Goal: Task Accomplishment & Management: Use online tool/utility

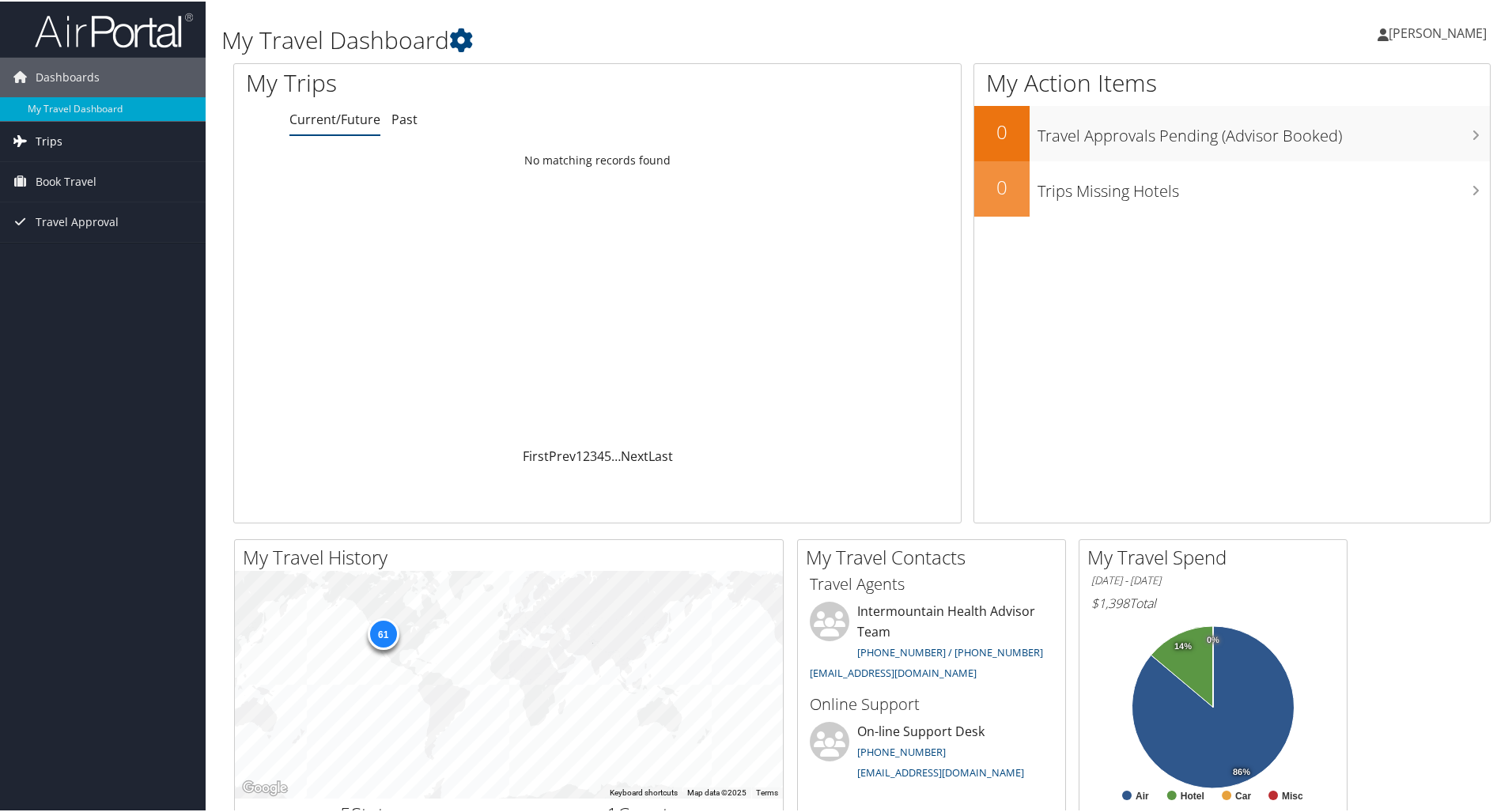
click at [58, 143] on span "Trips" at bounding box center [50, 139] width 27 height 40
click at [70, 174] on link "Current/Future Trips" at bounding box center [102, 172] width 206 height 23
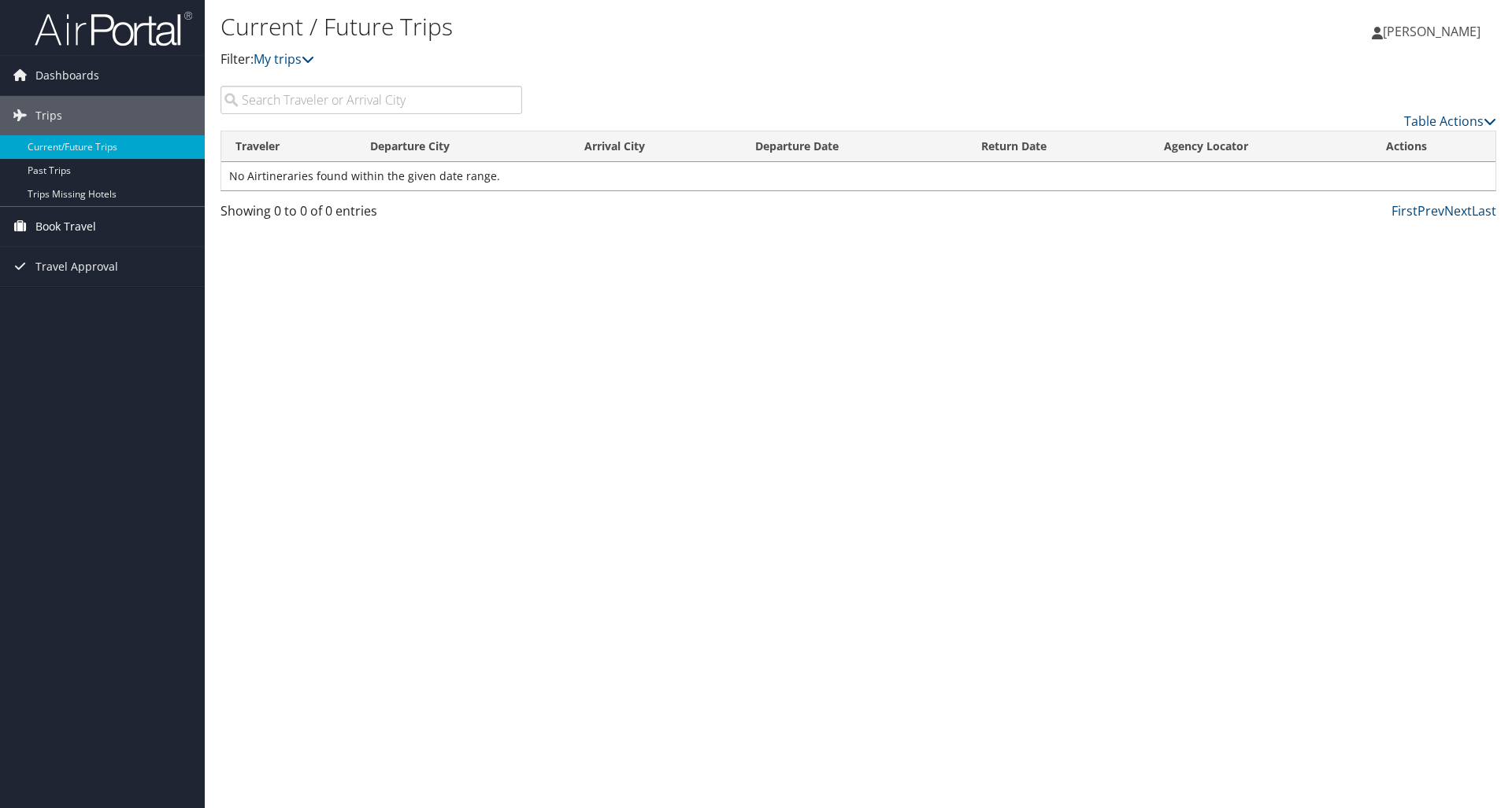
click at [86, 224] on span "Book Travel" at bounding box center [66, 226] width 60 height 40
click at [54, 307] on link "Book/Manage Online Trips" at bounding box center [102, 306] width 205 height 23
